Goal: Obtain resource: Download file/media

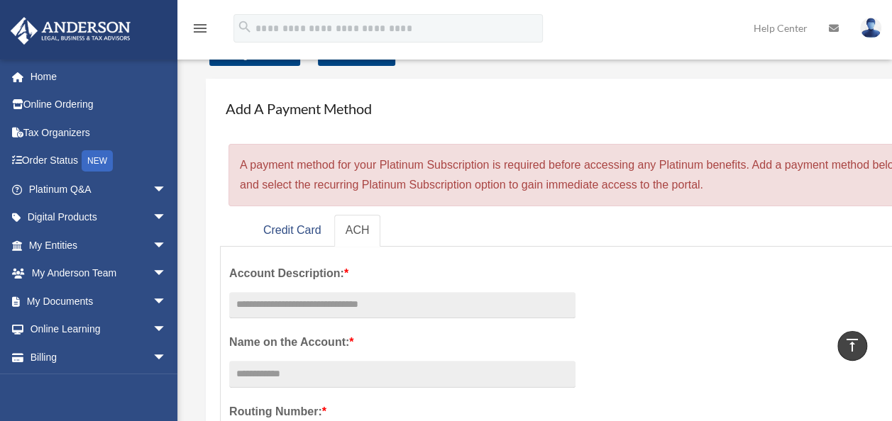
scroll to position [52, 0]
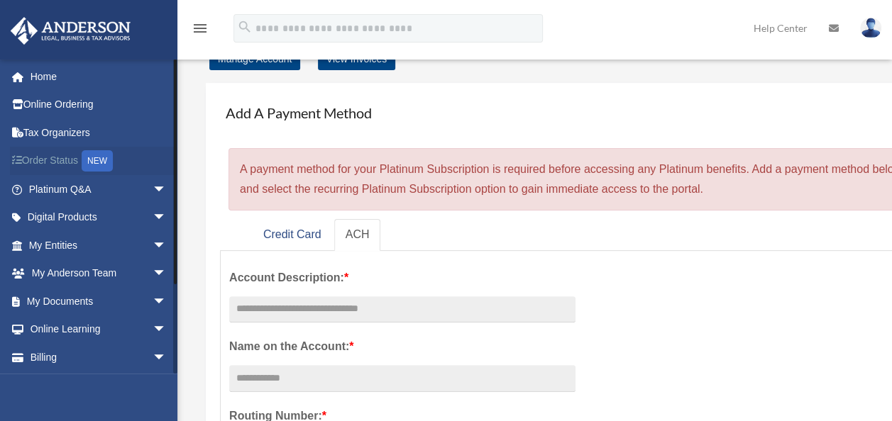
click at [71, 155] on link "Order Status NEW" at bounding box center [99, 161] width 178 height 29
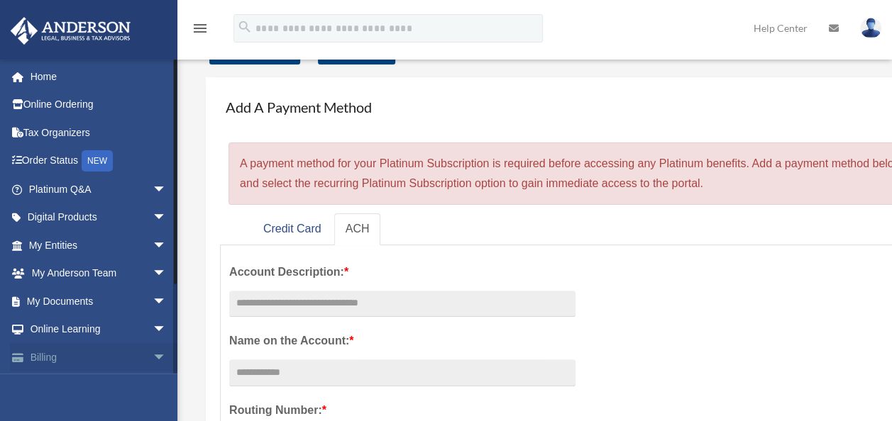
scroll to position [52, 0]
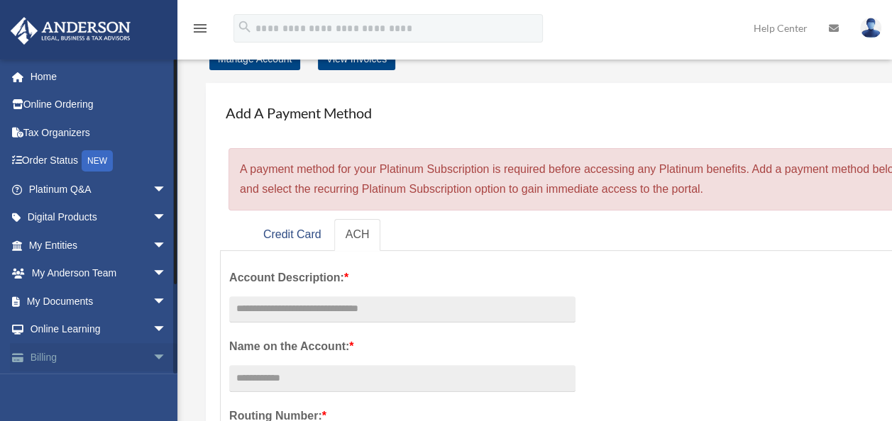
click at [132, 355] on link "Billing arrow_drop_down" at bounding box center [99, 357] width 178 height 28
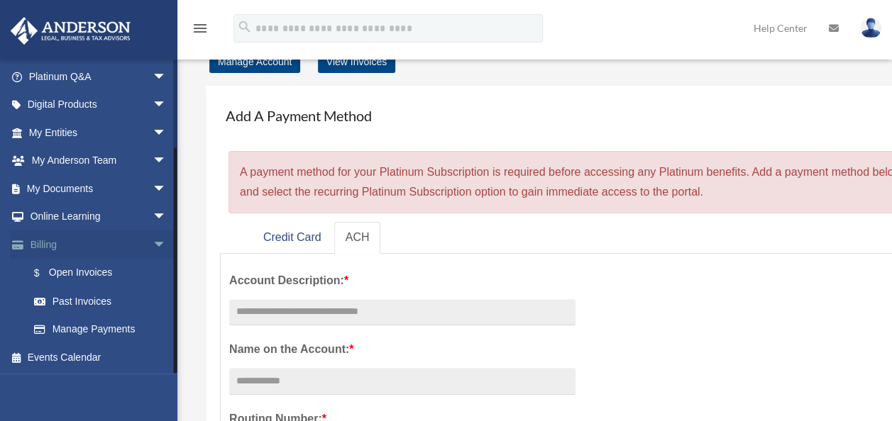
scroll to position [48, 0]
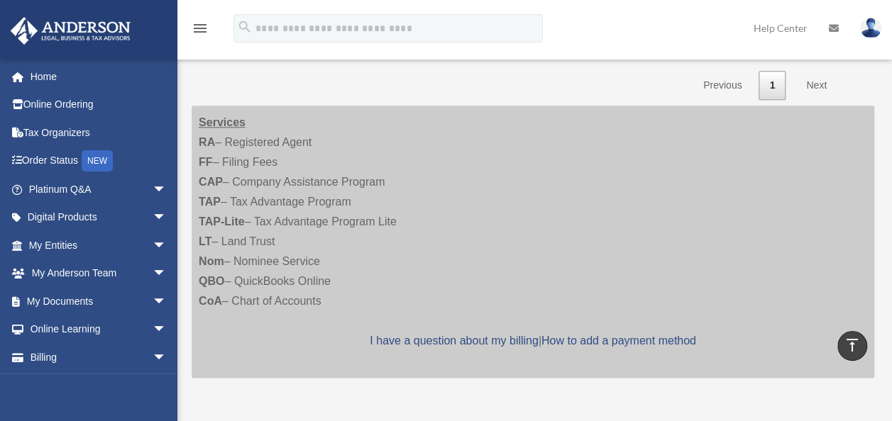
scroll to position [661, 0]
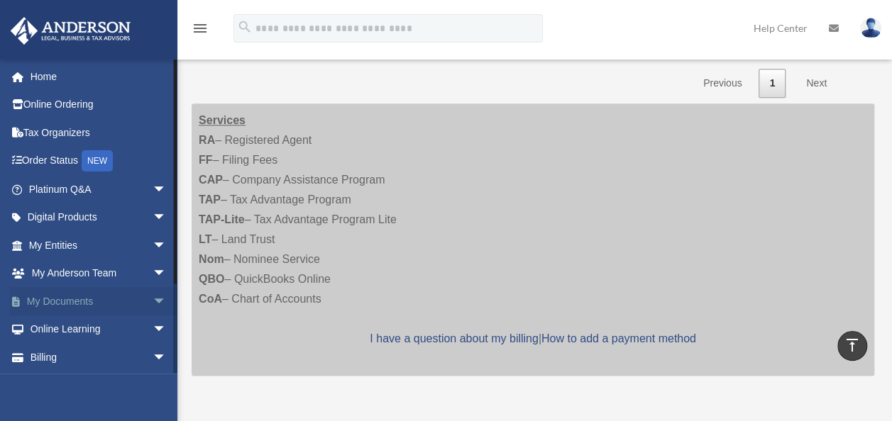
click at [131, 302] on link "My Documents arrow_drop_down" at bounding box center [99, 301] width 178 height 28
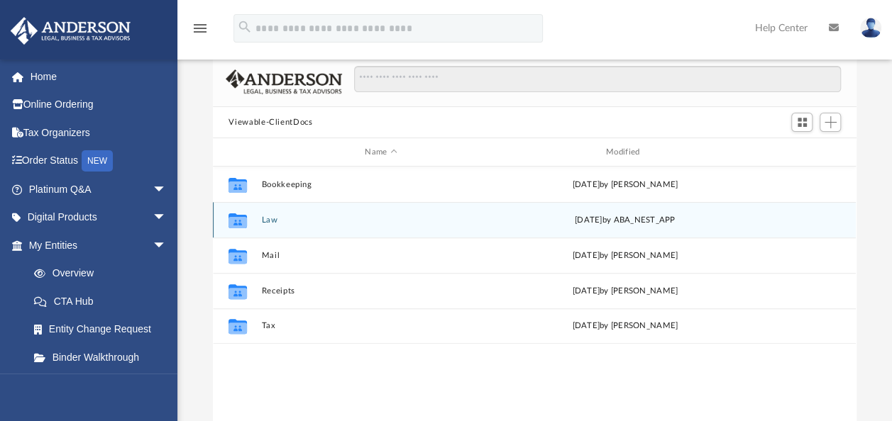
scroll to position [98, 0]
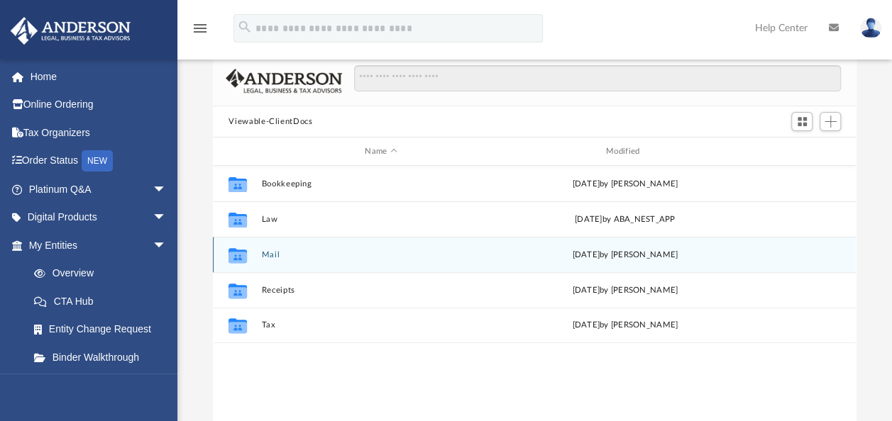
click at [271, 253] on button "Mail" at bounding box center [381, 254] width 238 height 9
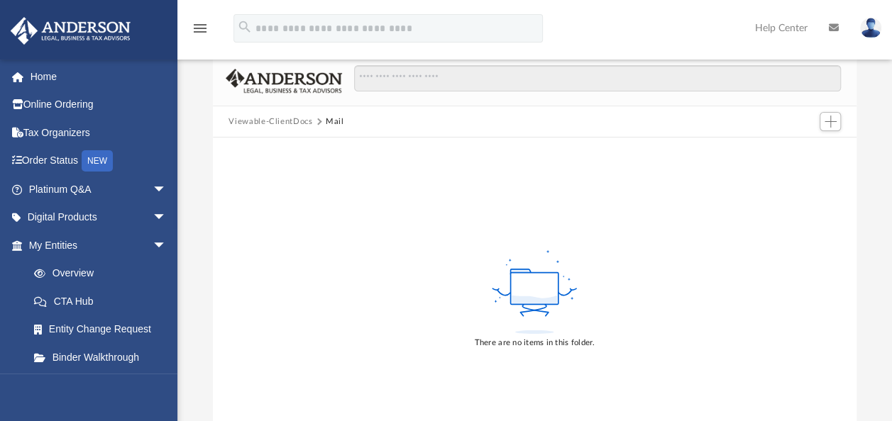
click at [298, 117] on button "Viewable-ClientDocs" at bounding box center [270, 122] width 84 height 13
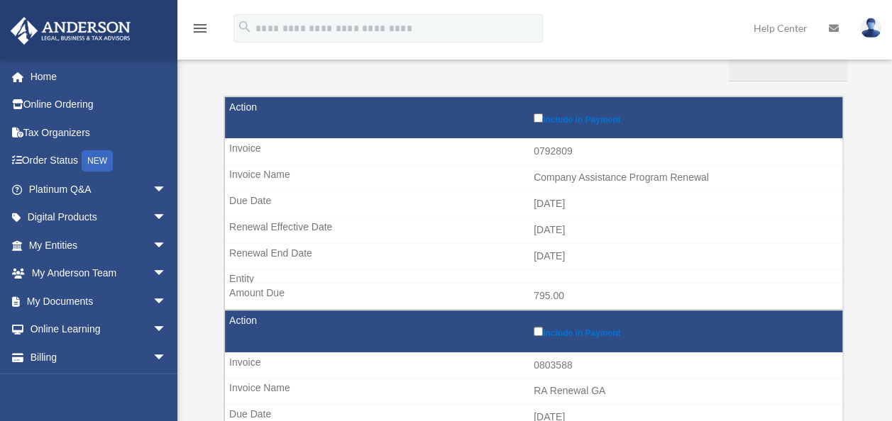
scroll to position [156, 0]
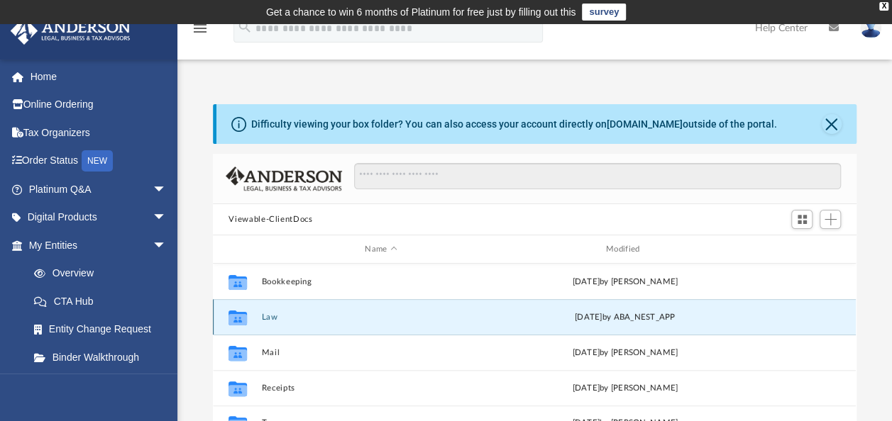
click at [270, 313] on button "Law" at bounding box center [381, 317] width 238 height 9
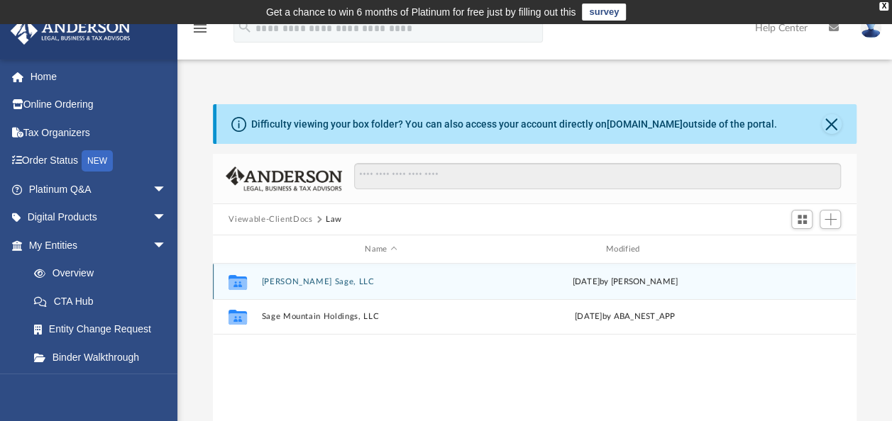
click at [301, 280] on button "[PERSON_NAME] Sage, LLC" at bounding box center [381, 281] width 238 height 9
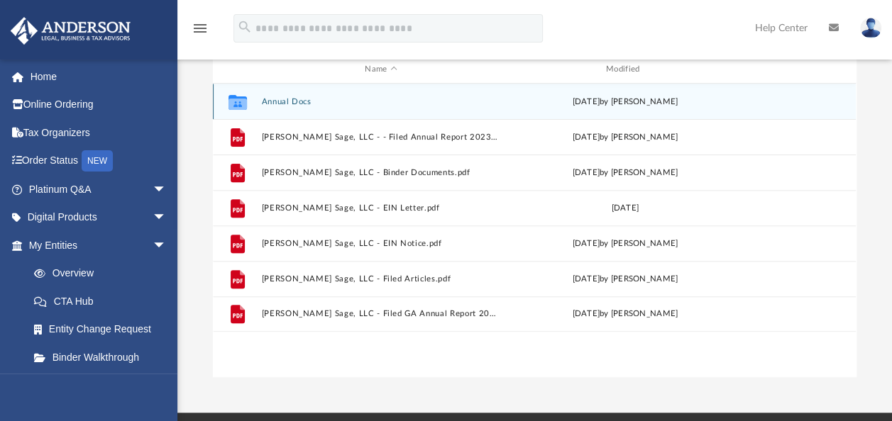
scroll to position [181, 0]
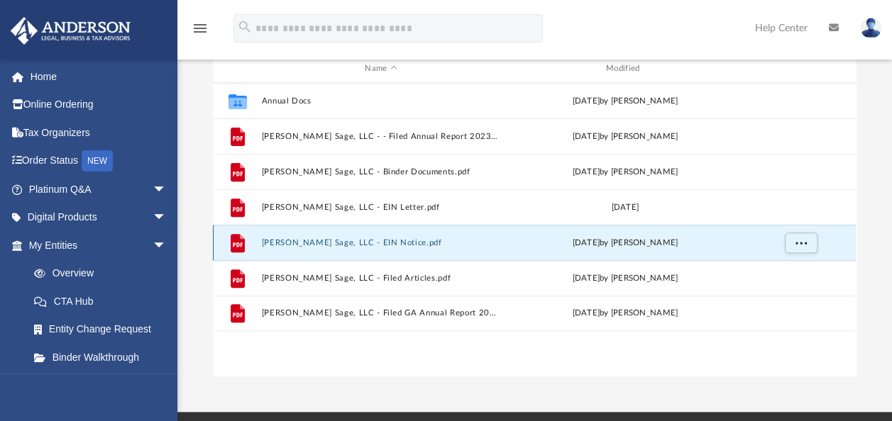
click at [379, 239] on button "[PERSON_NAME] Sage, LLC - EIN Notice.pdf" at bounding box center [381, 242] width 238 height 9
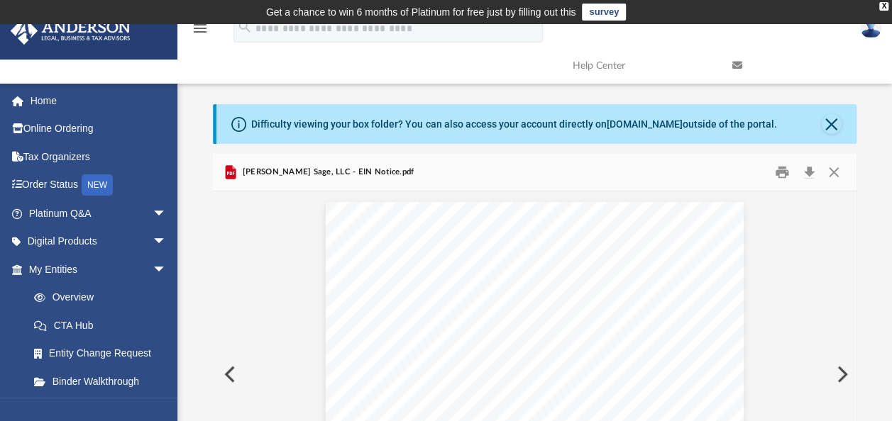
scroll to position [17, 0]
click at [782, 172] on button "Print" at bounding box center [782, 173] width 28 height 22
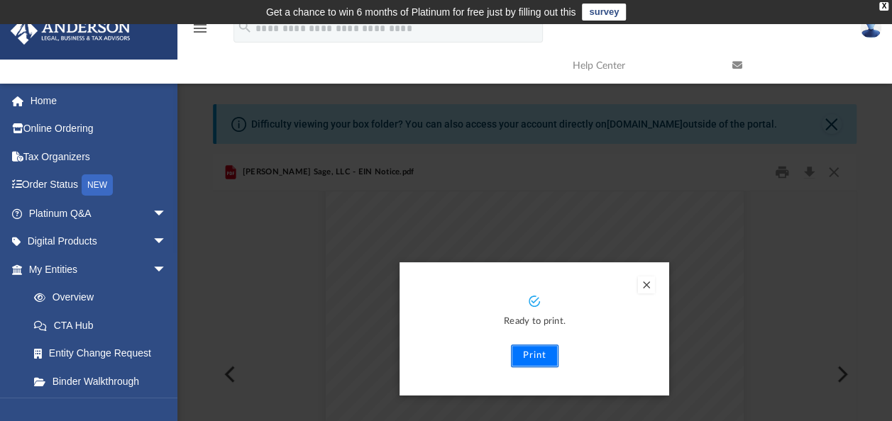
click at [533, 352] on button "Print" at bounding box center [535, 356] width 48 height 23
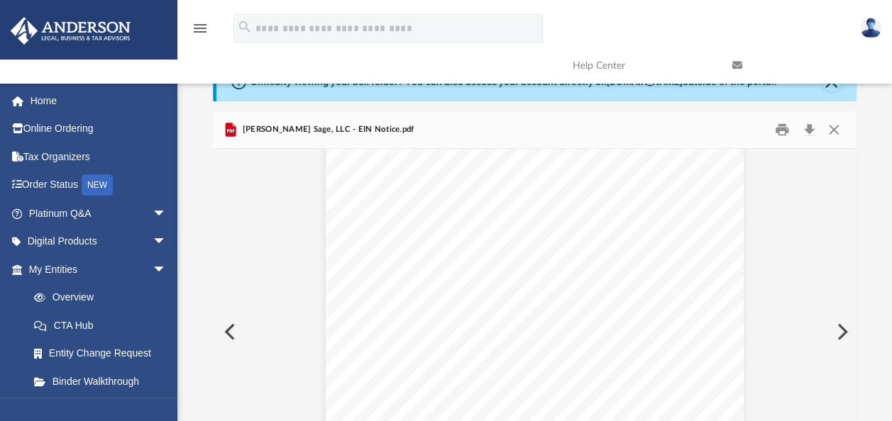
scroll to position [6, 0]
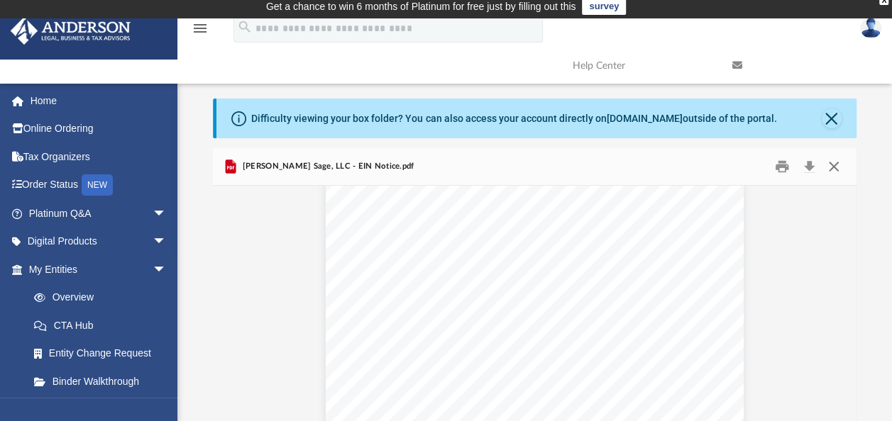
click at [836, 167] on button "Close" at bounding box center [834, 167] width 26 height 22
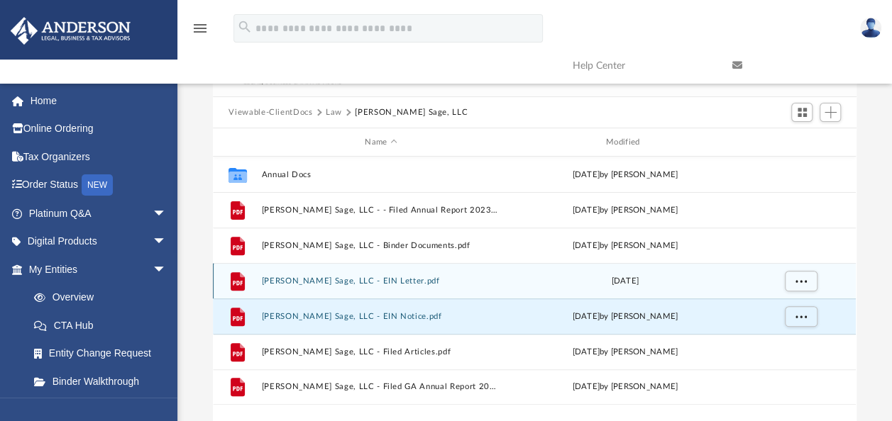
scroll to position [108, 0]
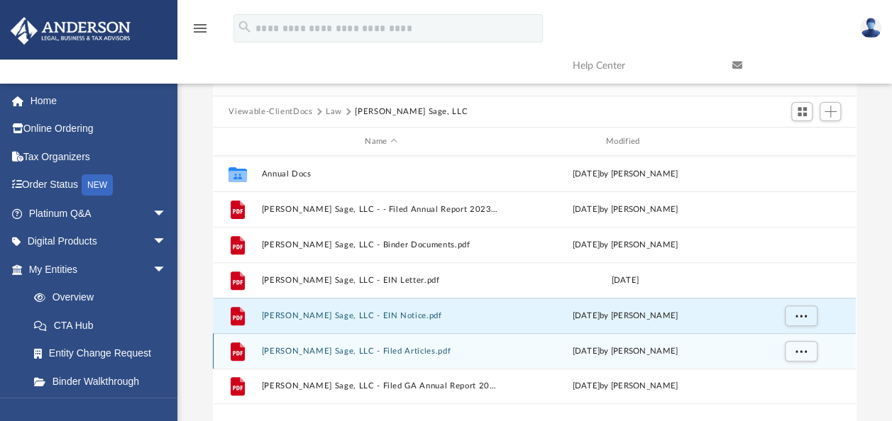
click at [381, 349] on button "[PERSON_NAME] Sage, LLC - Filed Articles.pdf" at bounding box center [381, 351] width 238 height 9
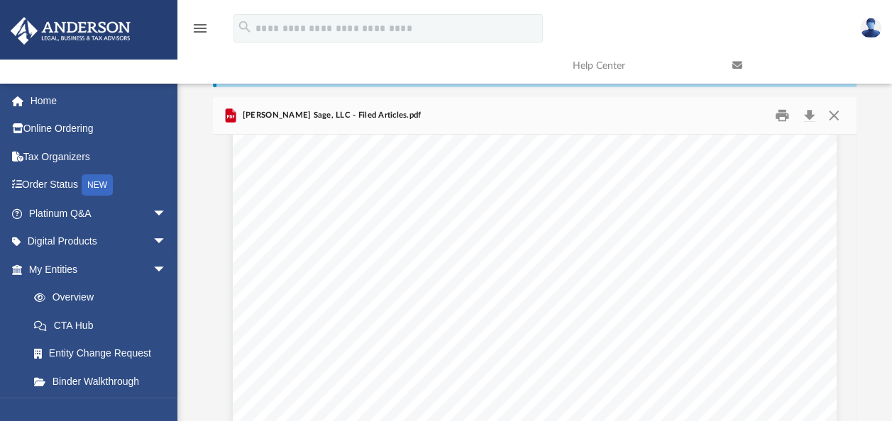
scroll to position [1158, 0]
click at [807, 116] on button "Download" at bounding box center [809, 116] width 26 height 22
click at [817, 26] on div "menu search Site Menu add [EMAIL_ADDRESS][DOMAIN_NAME] My Profile Reset Passwor…" at bounding box center [446, 47] width 870 height 72
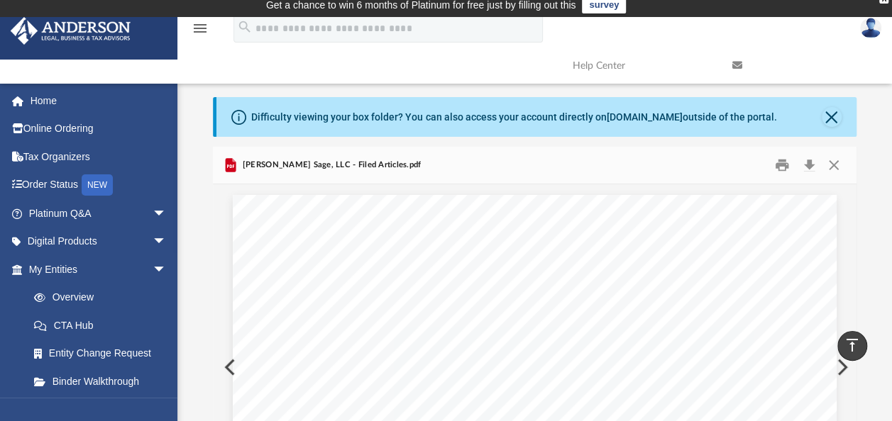
scroll to position [0, 0]
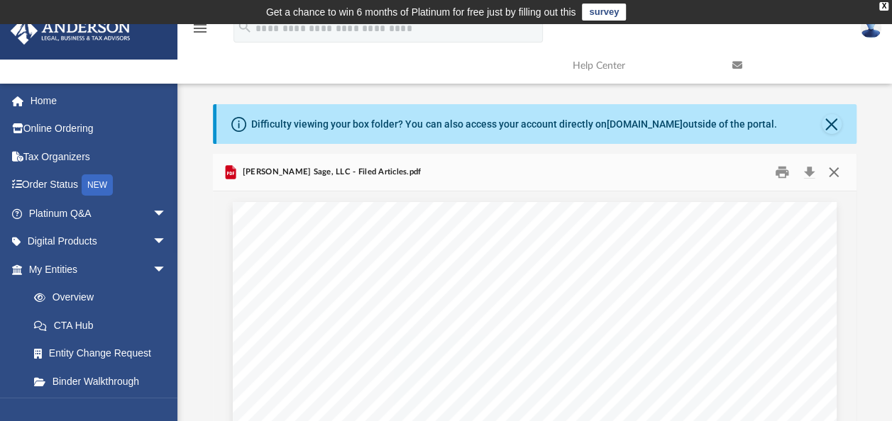
click at [829, 175] on button "Close" at bounding box center [834, 173] width 26 height 22
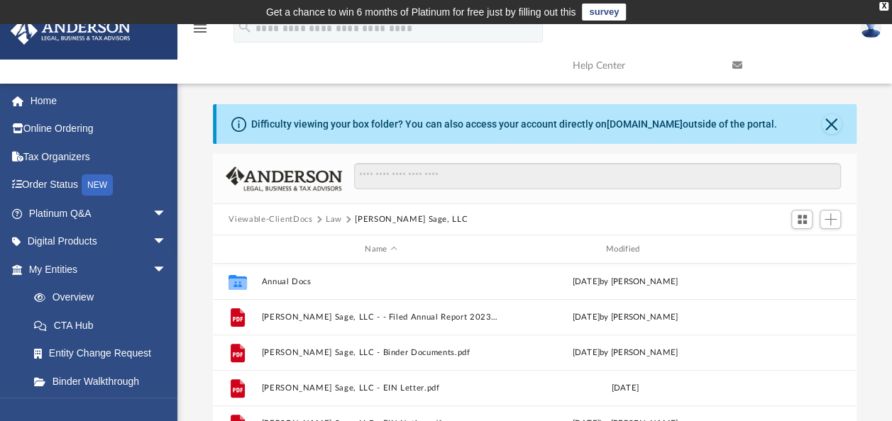
scroll to position [248, 0]
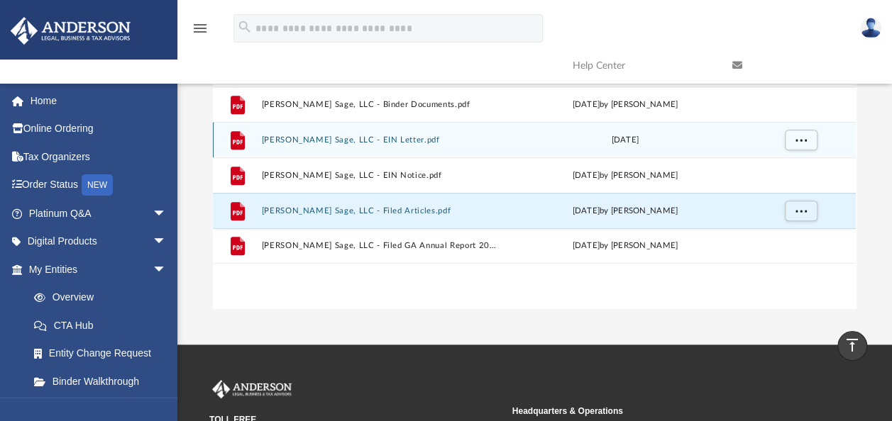
click at [381, 138] on button "[PERSON_NAME] Sage, LLC - EIN Letter.pdf" at bounding box center [381, 139] width 238 height 9
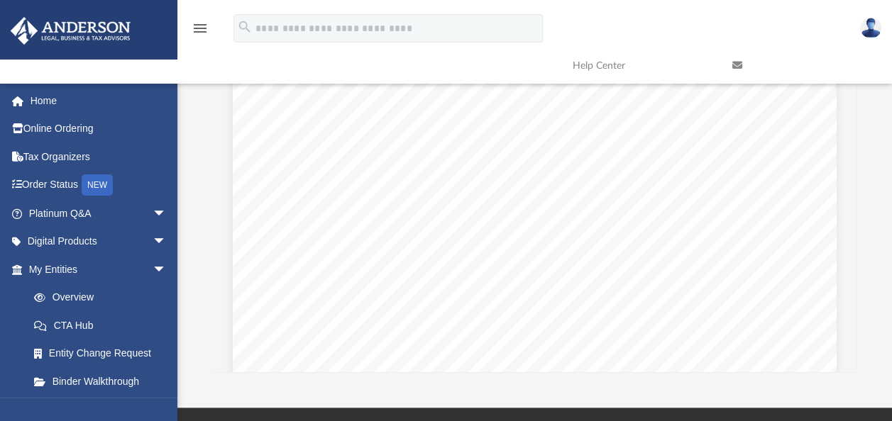
scroll to position [314, 0]
click at [674, 265] on div "Page 1" at bounding box center [535, 62] width 604 height 787
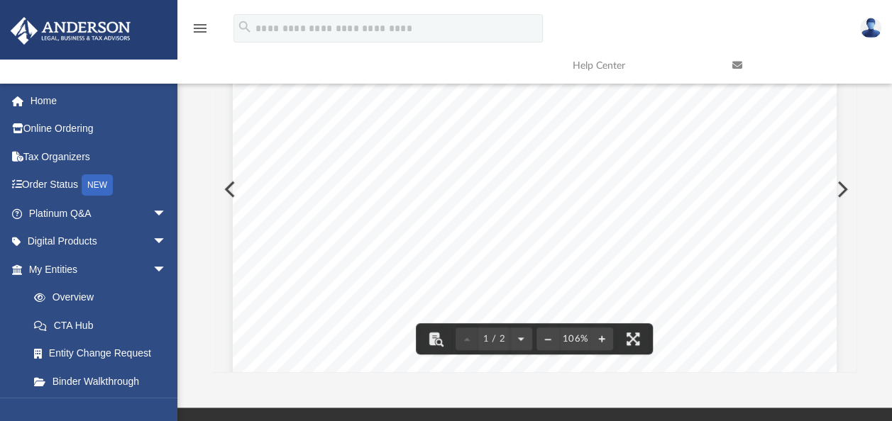
scroll to position [0, 0]
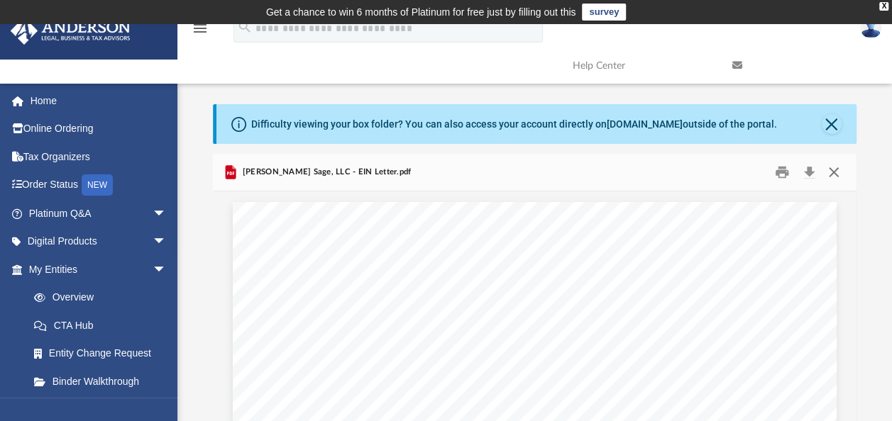
click at [829, 179] on button "Close" at bounding box center [834, 173] width 26 height 22
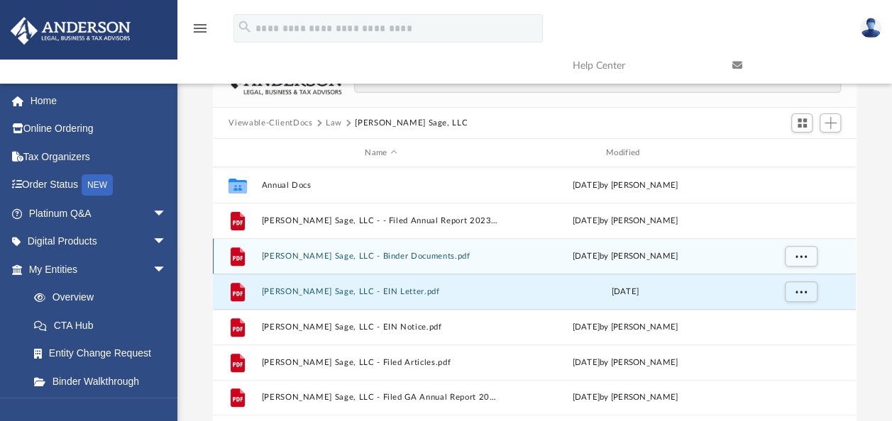
scroll to position [97, 0]
click at [399, 254] on button "[PERSON_NAME] Sage, LLC - Binder Documents.pdf" at bounding box center [381, 255] width 238 height 9
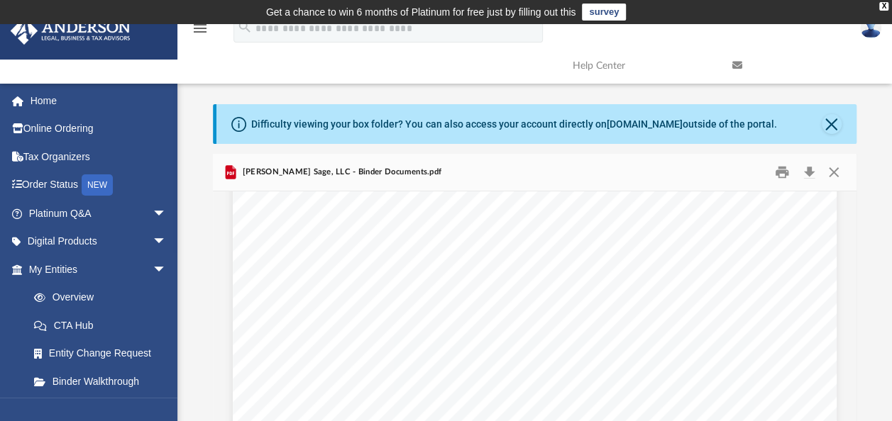
scroll to position [128, 0]
click at [782, 175] on button "Print" at bounding box center [782, 173] width 28 height 22
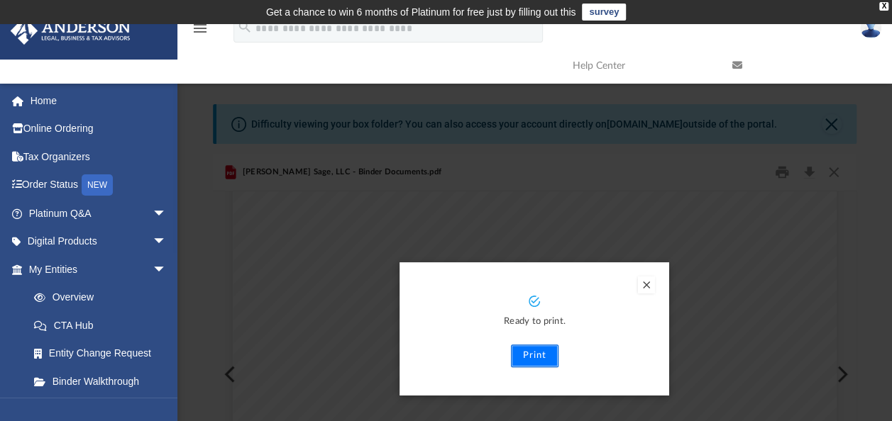
click at [539, 357] on button "Print" at bounding box center [535, 356] width 48 height 23
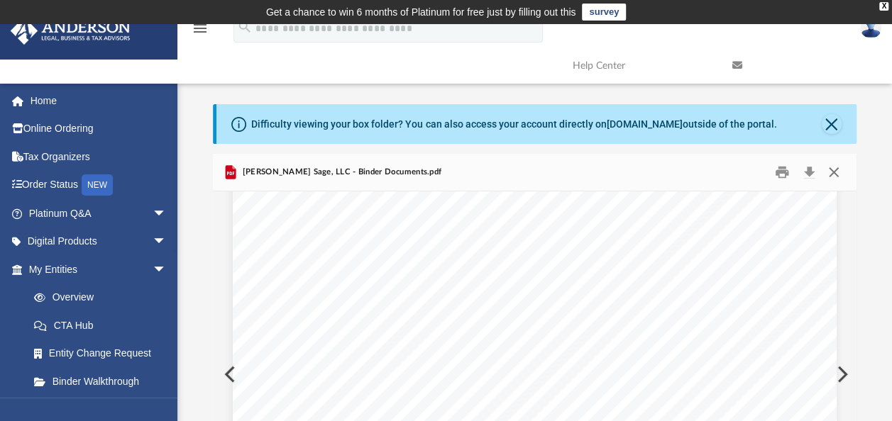
click at [836, 170] on button "Close" at bounding box center [834, 173] width 26 height 22
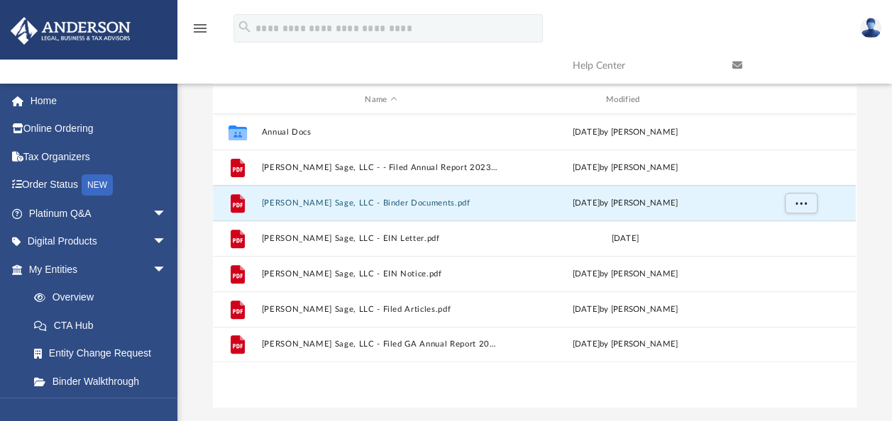
scroll to position [150, 0]
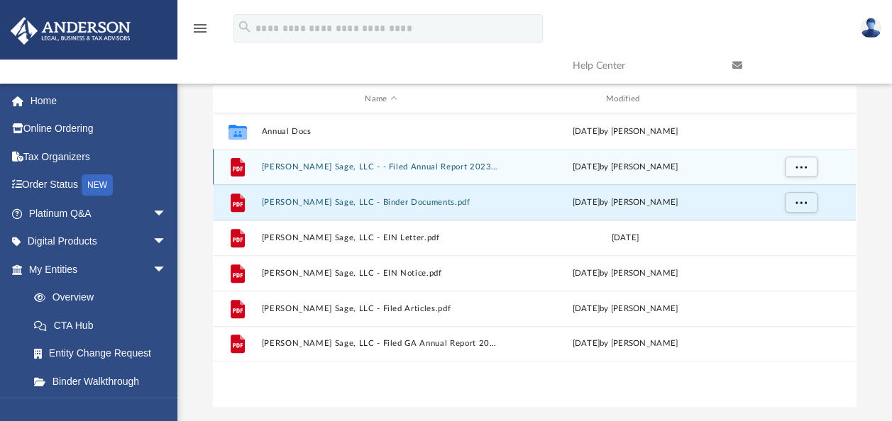
click at [415, 163] on button "[PERSON_NAME] Sage, LLC - - Filed Annual Report 2023.pdf" at bounding box center [381, 166] width 238 height 9
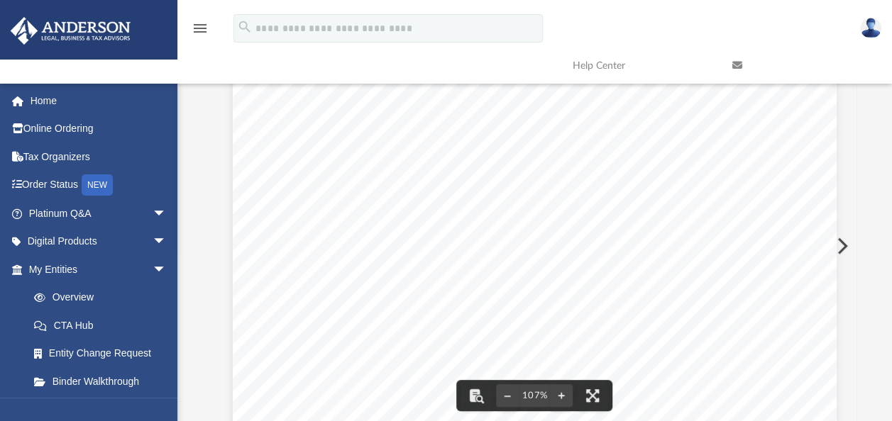
scroll to position [0, 0]
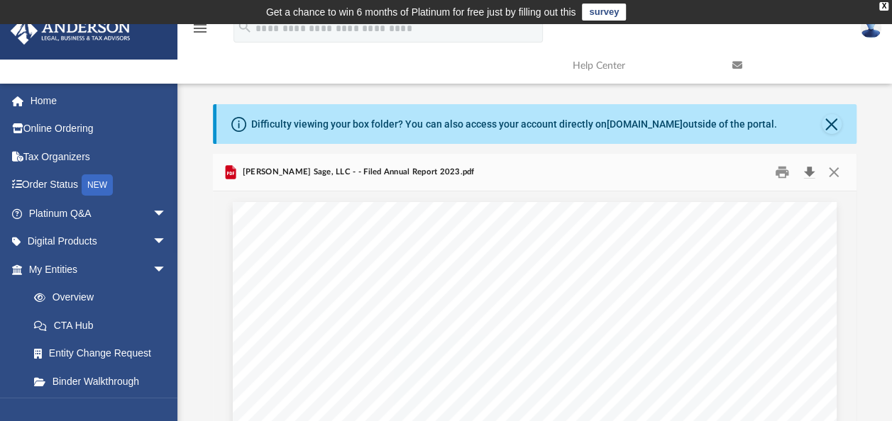
click at [806, 173] on button "Download" at bounding box center [809, 173] width 26 height 22
click at [804, 40] on link at bounding box center [801, 66] width 160 height 56
